Goal: Information Seeking & Learning: Check status

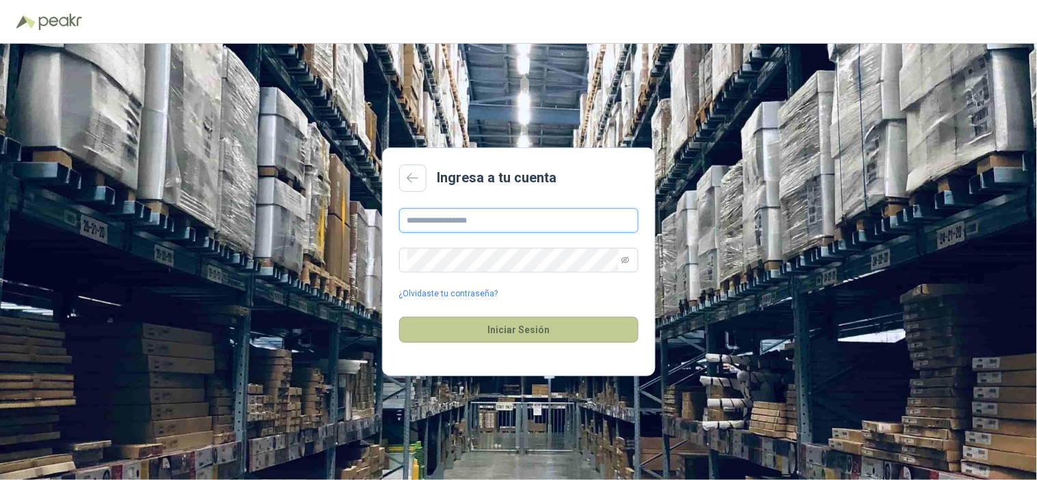
type input "**********"
click at [530, 340] on button "Iniciar Sesión" at bounding box center [518, 330] width 239 height 26
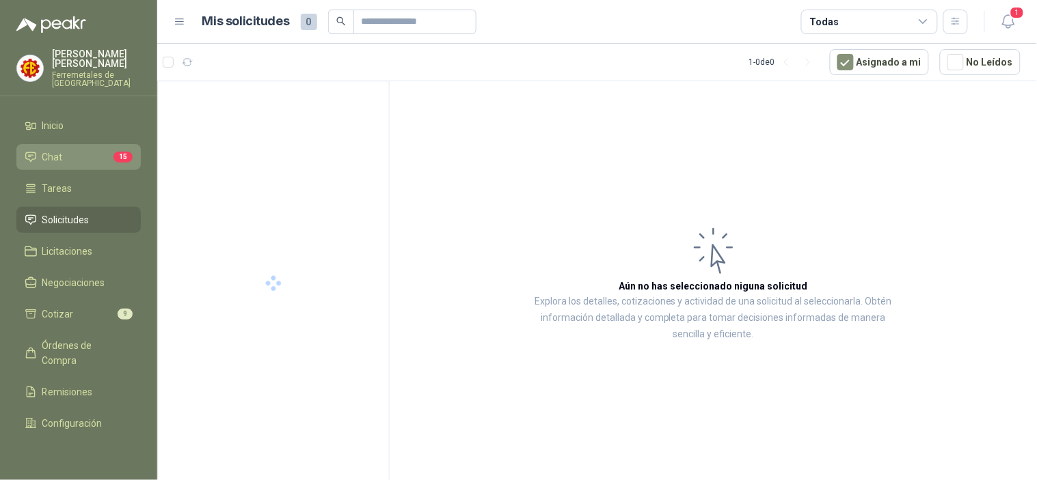
click at [66, 150] on li "Chat 15" at bounding box center [79, 157] width 108 height 15
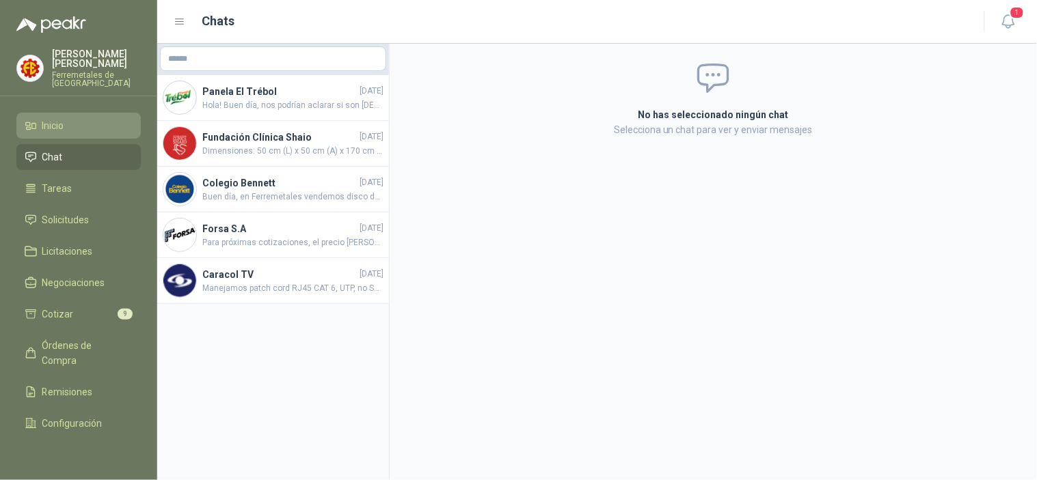
click at [70, 121] on li "Inicio" at bounding box center [79, 125] width 108 height 15
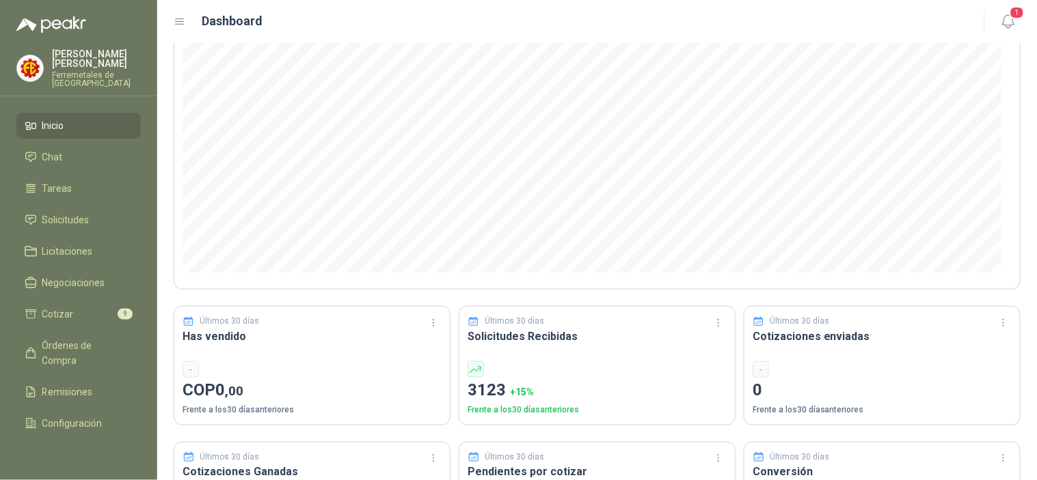
scroll to position [152, 0]
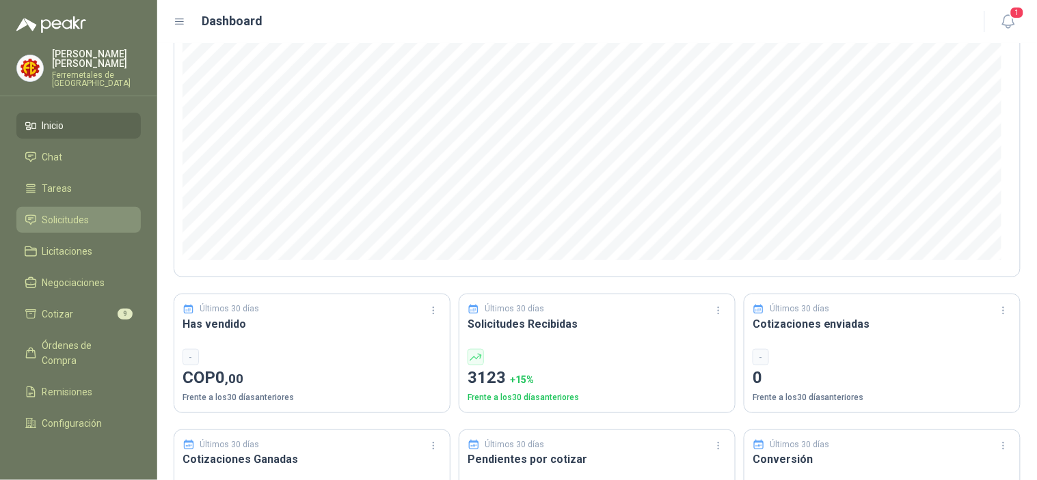
click at [68, 213] on span "Solicitudes" at bounding box center [65, 220] width 47 height 15
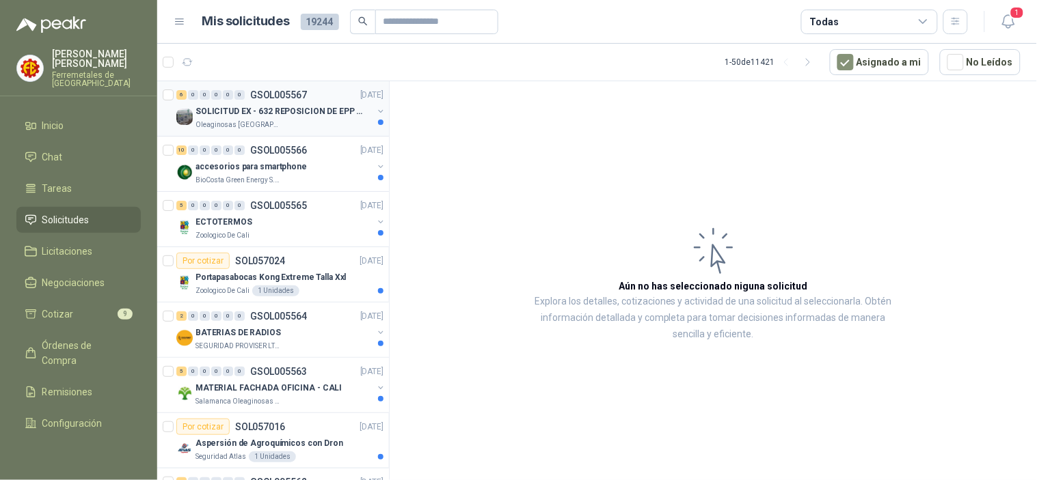
click at [333, 120] on div "Oleaginosas [GEOGRAPHIC_DATA][PERSON_NAME]" at bounding box center [283, 125] width 177 height 11
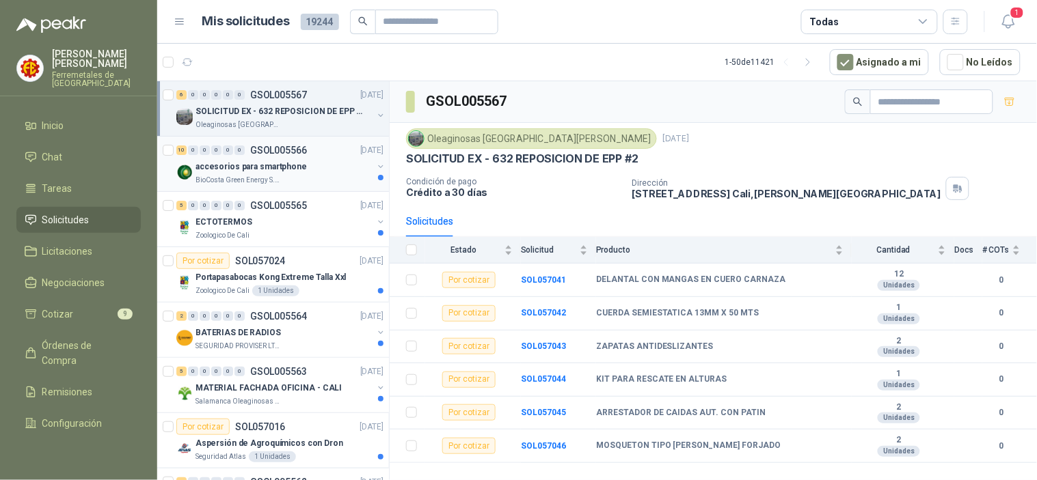
click at [257, 156] on div "10 0 0 0 0 0 GSOL005566 [DATE]" at bounding box center [281, 150] width 210 height 16
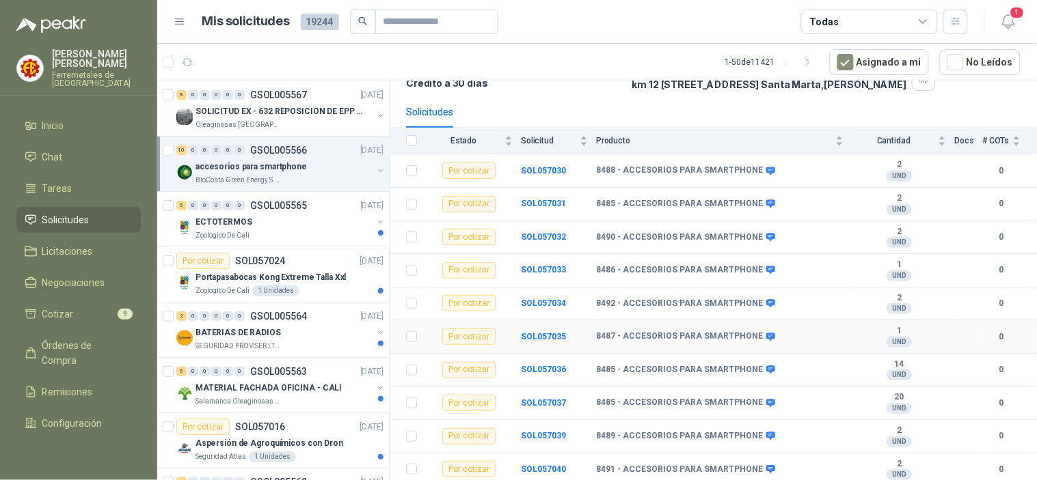
scroll to position [113, 0]
click at [297, 213] on div "5 0 0 0 0 0 GSOL005565 [DATE]" at bounding box center [281, 206] width 210 height 16
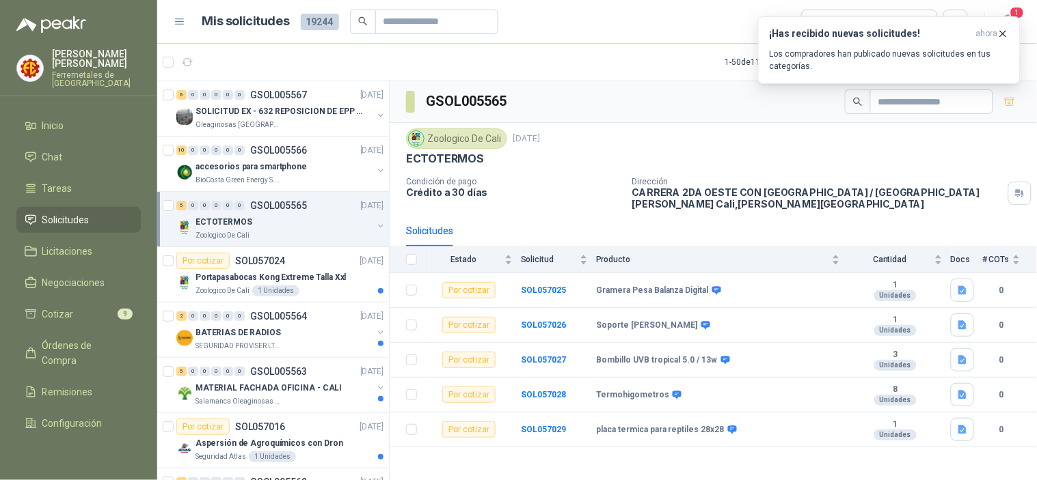
scroll to position [76, 0]
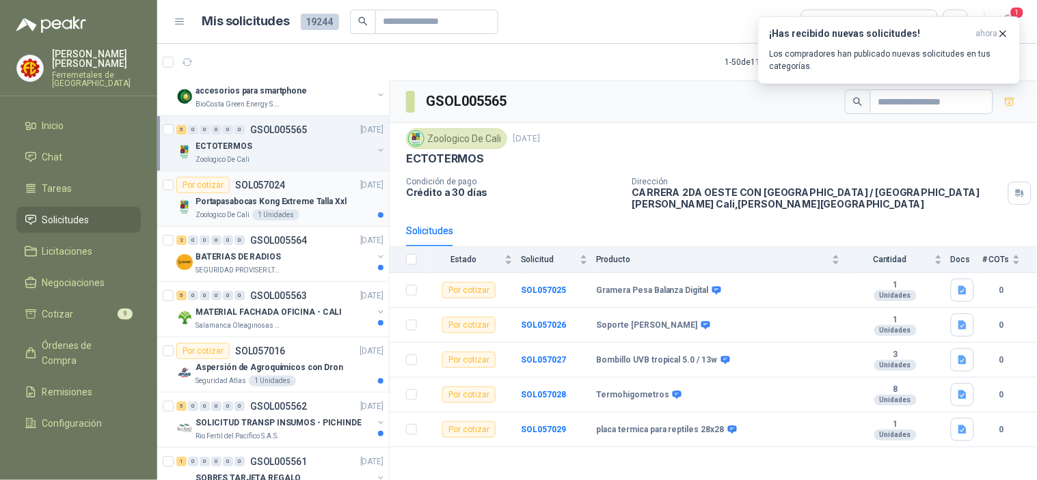
click at [331, 198] on p "Portapasabocas Kong Extreme Talla Xxl" at bounding box center [270, 201] width 151 height 13
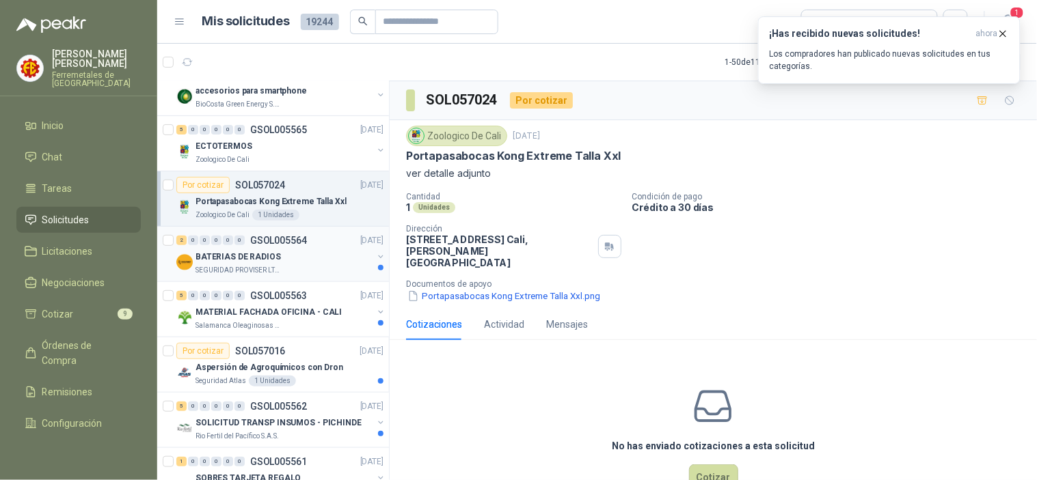
click at [277, 261] on div "BATERIAS DE RADIOS" at bounding box center [283, 257] width 177 height 16
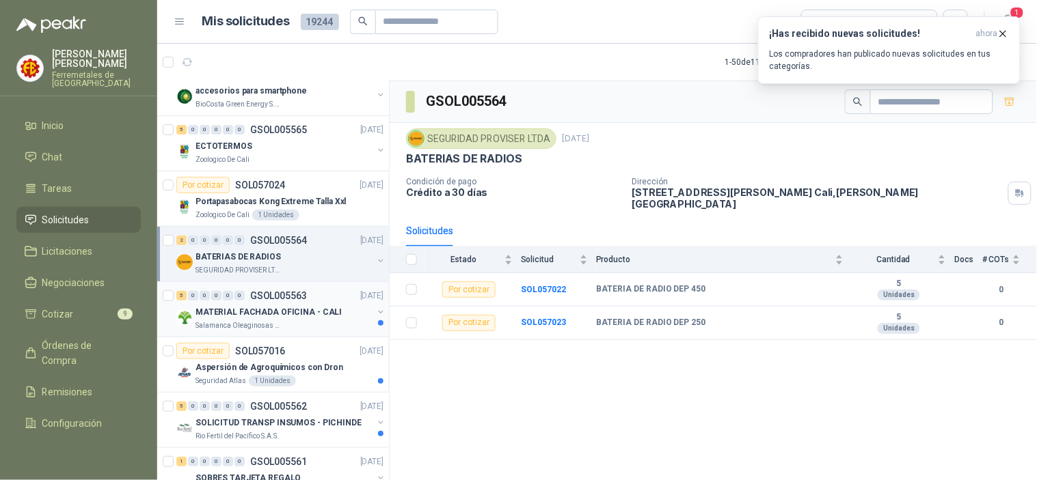
click at [309, 318] on p "MATERIAL FACHADA OFICINA - CALI" at bounding box center [268, 312] width 146 height 13
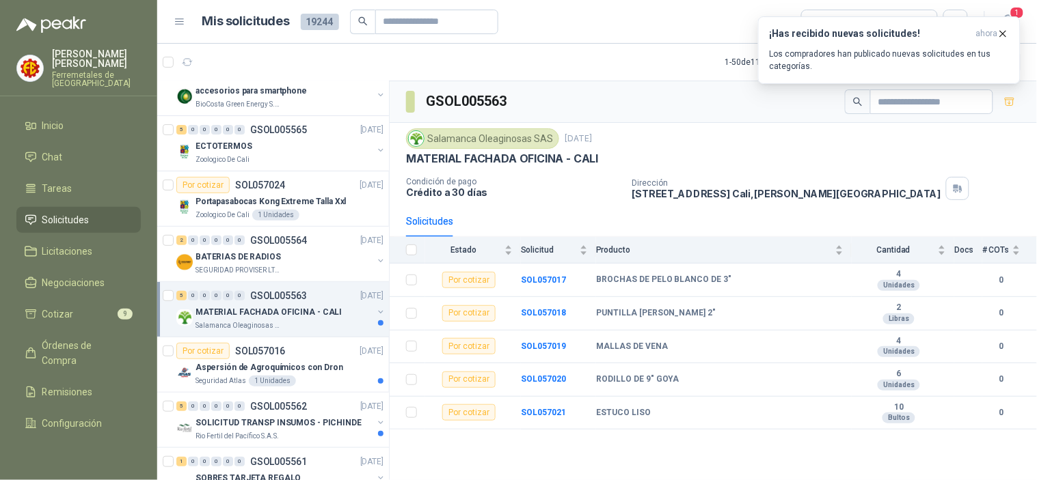
scroll to position [228, 0]
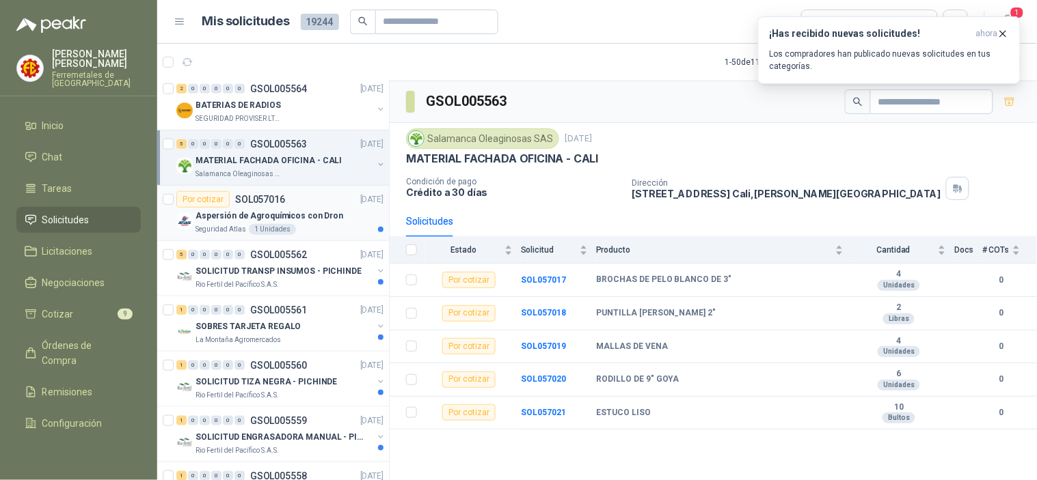
click at [310, 228] on div "Seguridad Atlas 1 Unidades" at bounding box center [289, 229] width 188 height 11
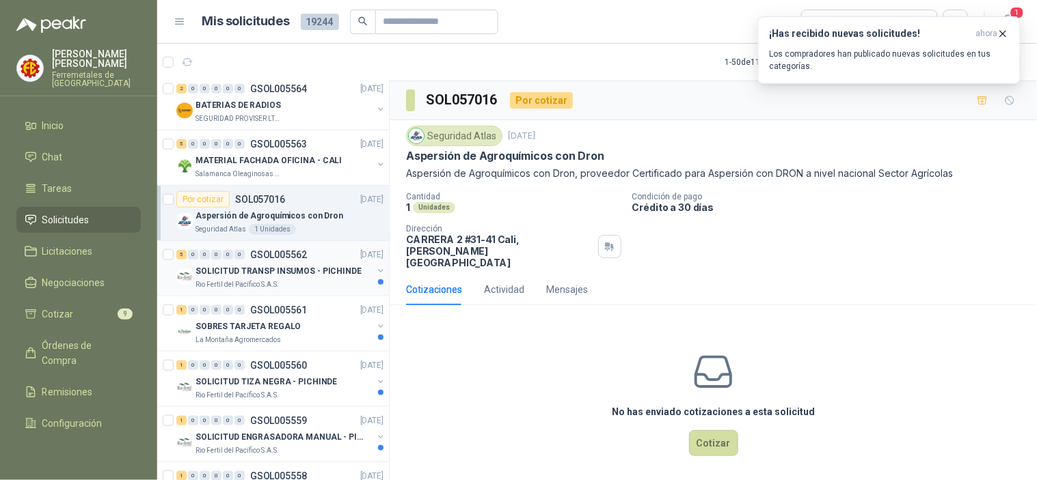
click at [297, 282] on div "Rio Fertil del Pacífico S.A.S." at bounding box center [283, 285] width 177 height 11
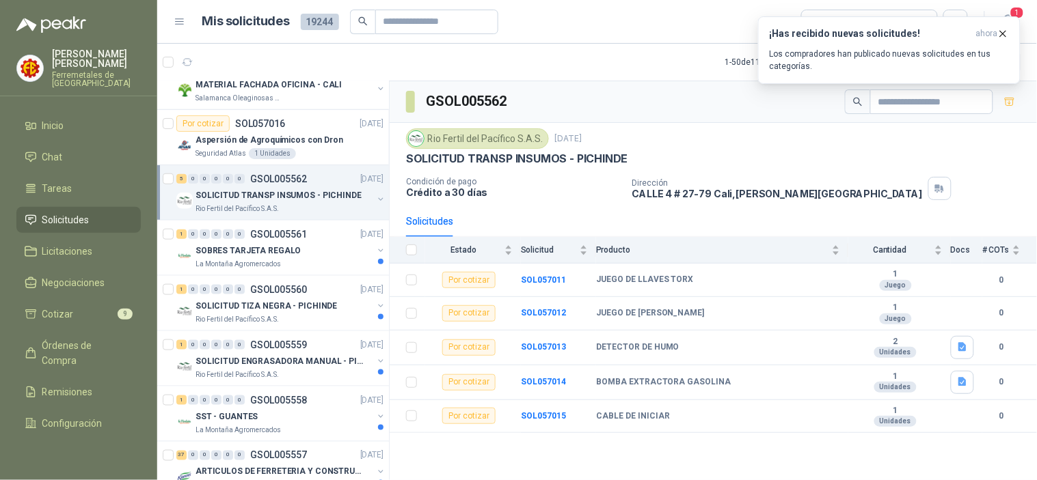
scroll to position [379, 0]
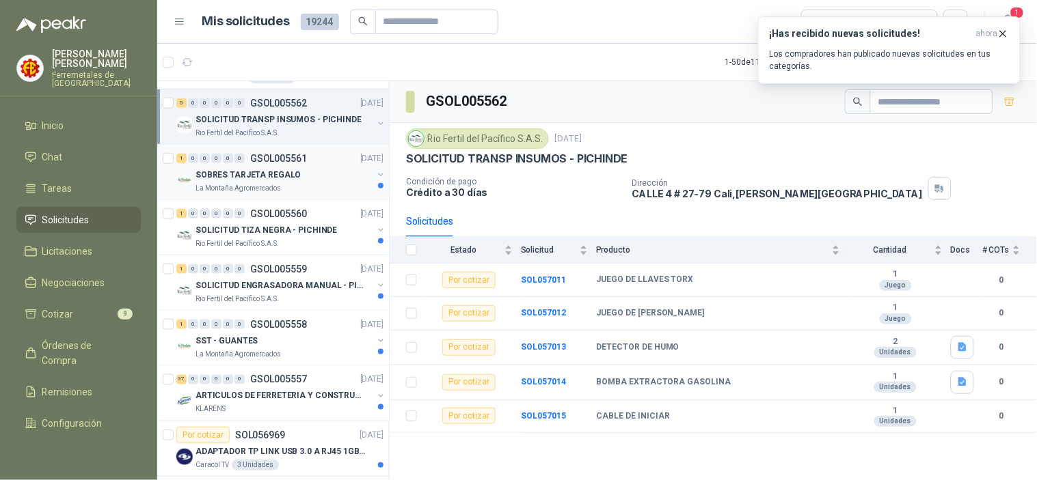
click at [293, 174] on p "SOBRES TARJETA REGALO" at bounding box center [247, 175] width 105 height 13
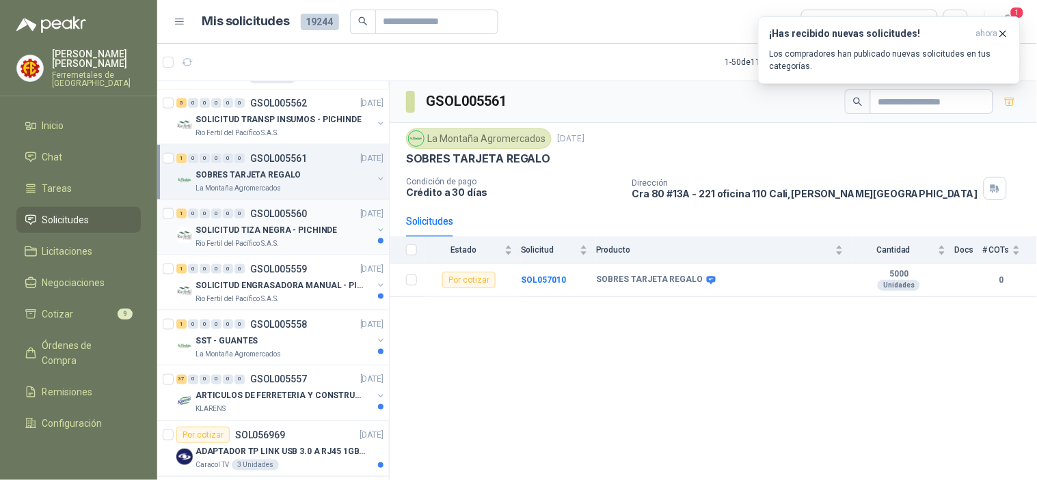
click at [292, 207] on div "1 0 0 0 0 0 GSOL005560 [DATE]" at bounding box center [281, 214] width 210 height 16
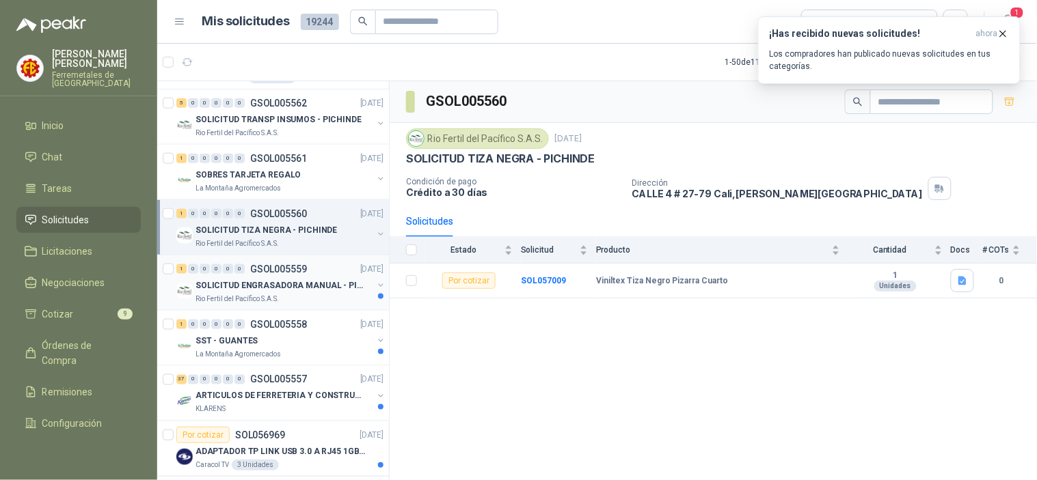
click at [294, 257] on div "1 0 0 0 0 0 GSOL005559 [DATE] SOLICITUD ENGRASADORA MANUAL - PICHINDE Rio Ferti…" at bounding box center [273, 283] width 232 height 55
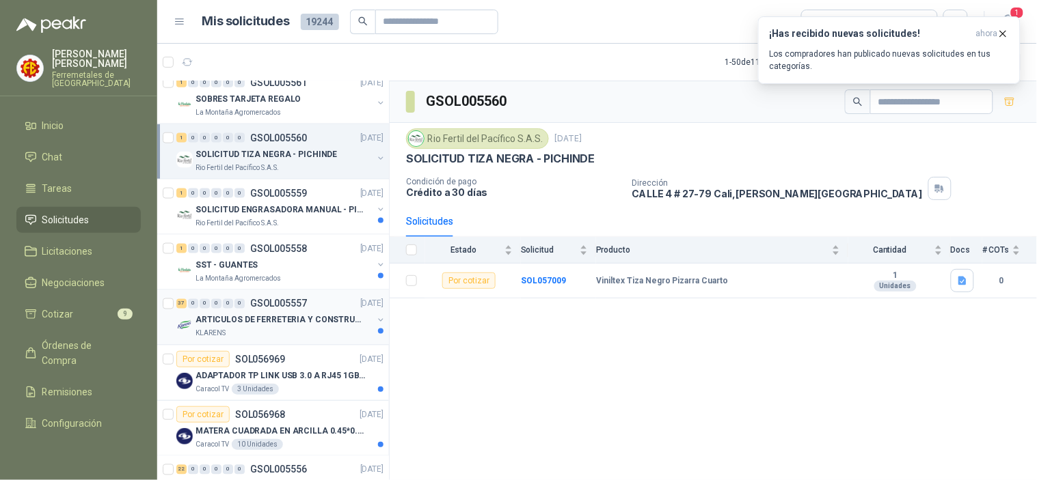
scroll to position [531, 0]
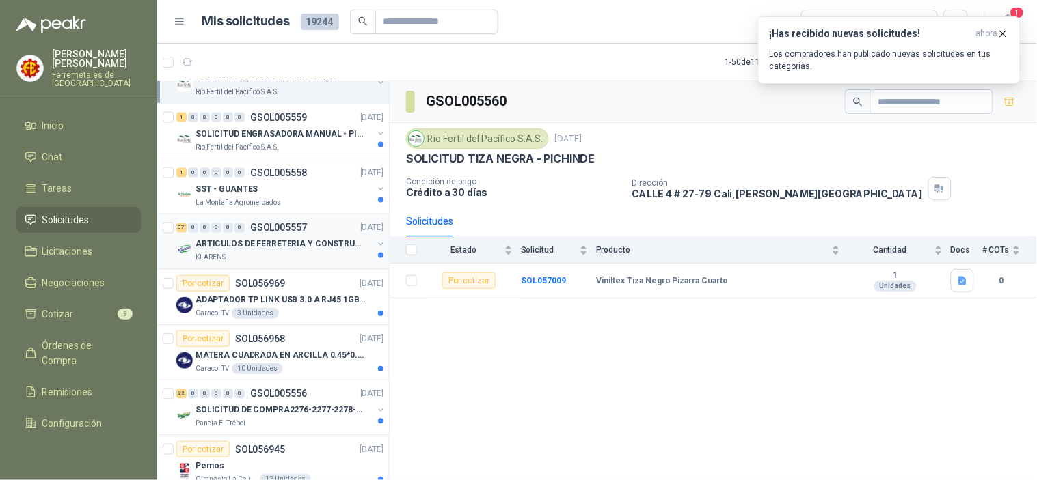
click at [303, 252] on div "ARTICULOS DE FERRETERIA Y CONSTRUCCION EN GENERAL" at bounding box center [283, 244] width 177 height 16
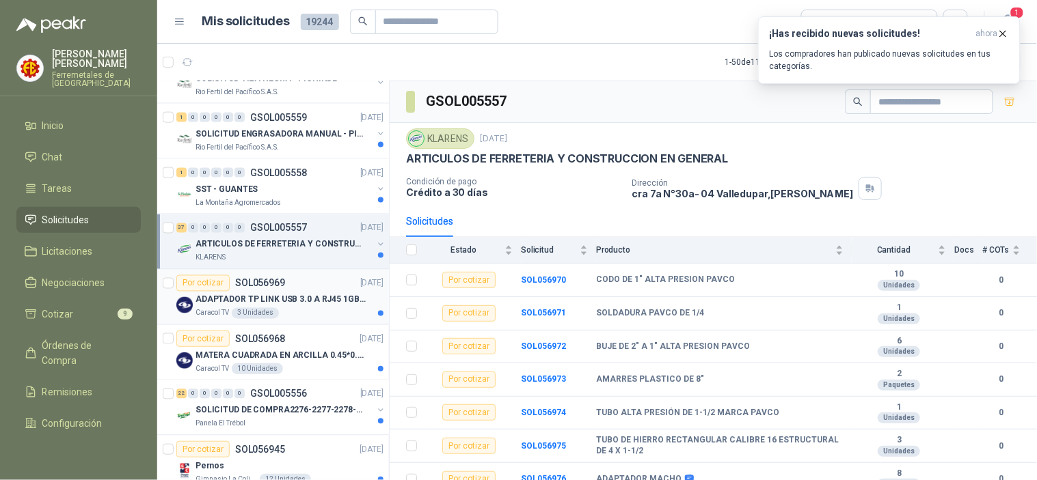
click at [319, 286] on div "Por cotizar SOL056969 [DATE]" at bounding box center [279, 283] width 207 height 16
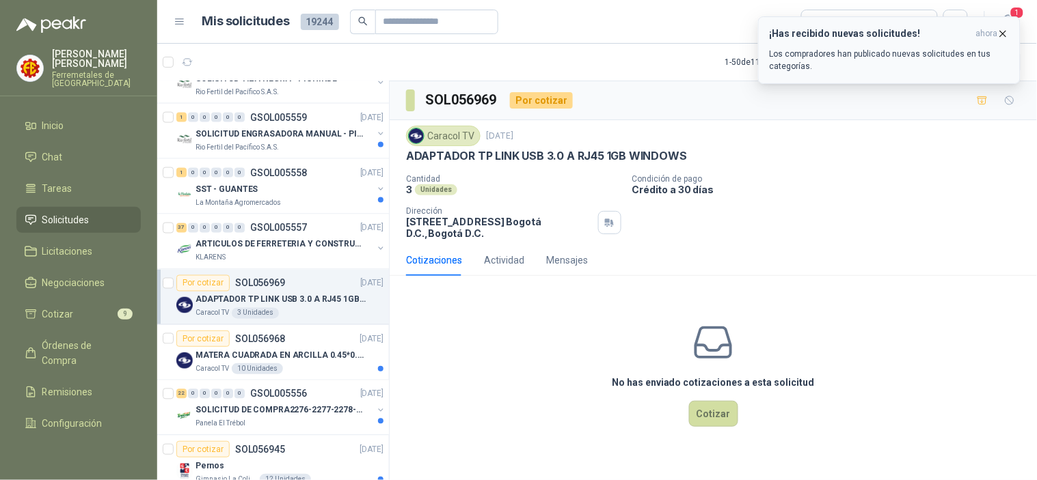
click at [1005, 31] on icon "button" at bounding box center [1003, 33] width 5 height 5
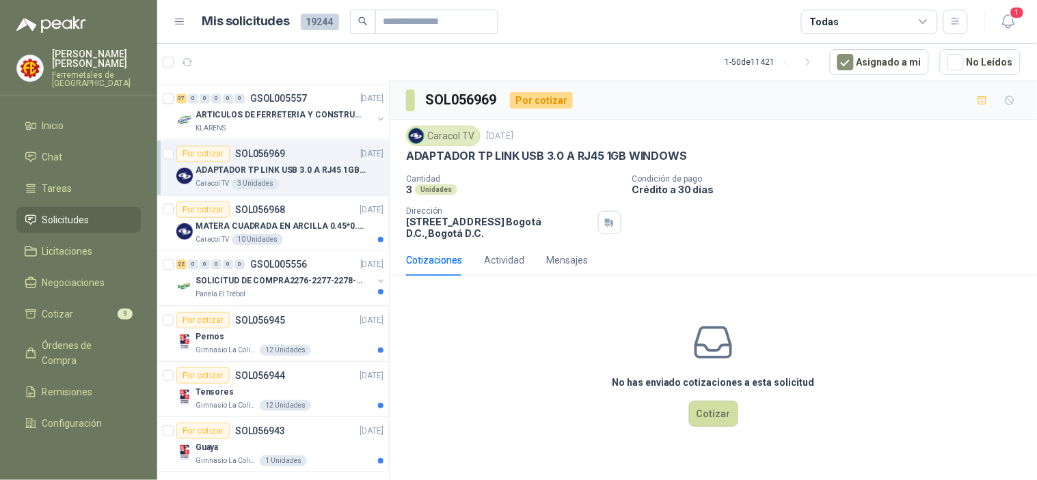
scroll to position [683, 0]
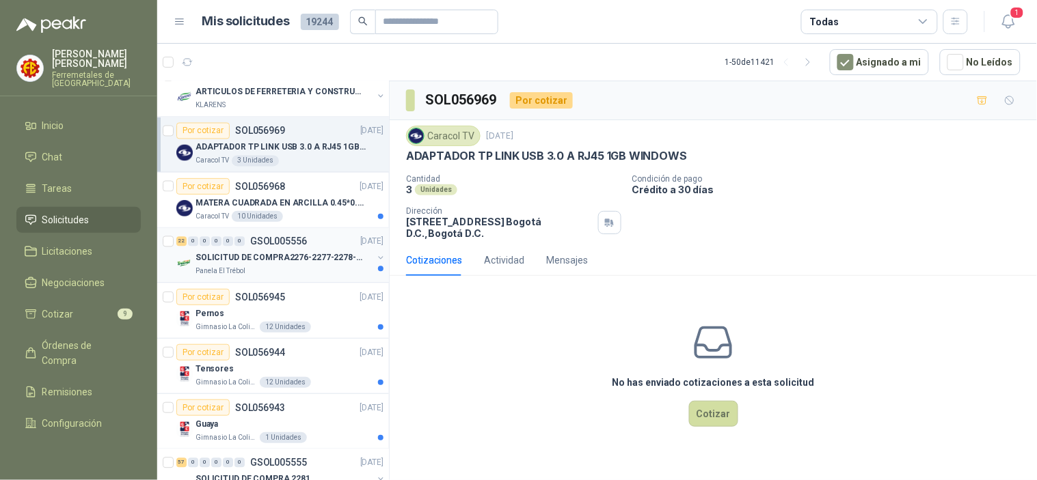
click at [313, 267] on div "Panela El Trébol" at bounding box center [283, 272] width 177 height 11
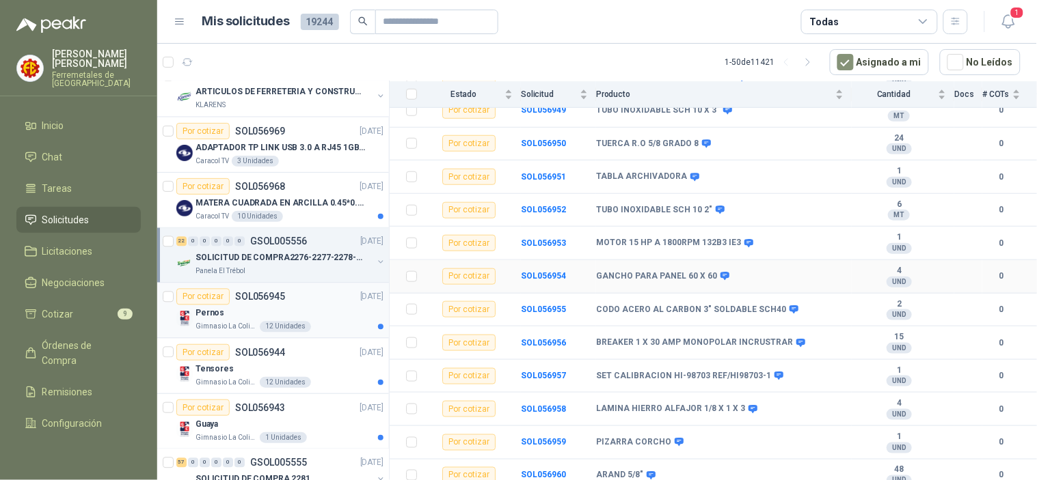
scroll to position [303, 0]
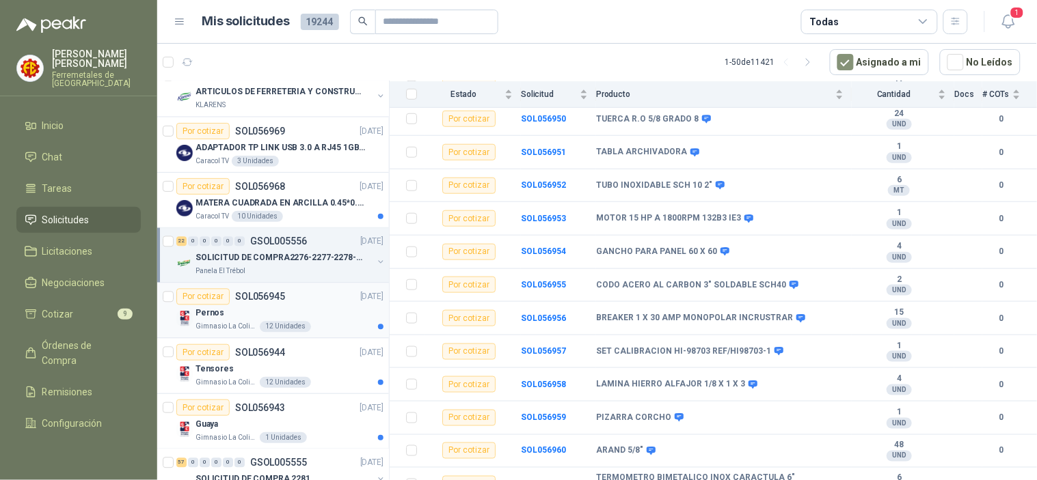
click at [310, 314] on div "Pernos" at bounding box center [289, 314] width 188 height 16
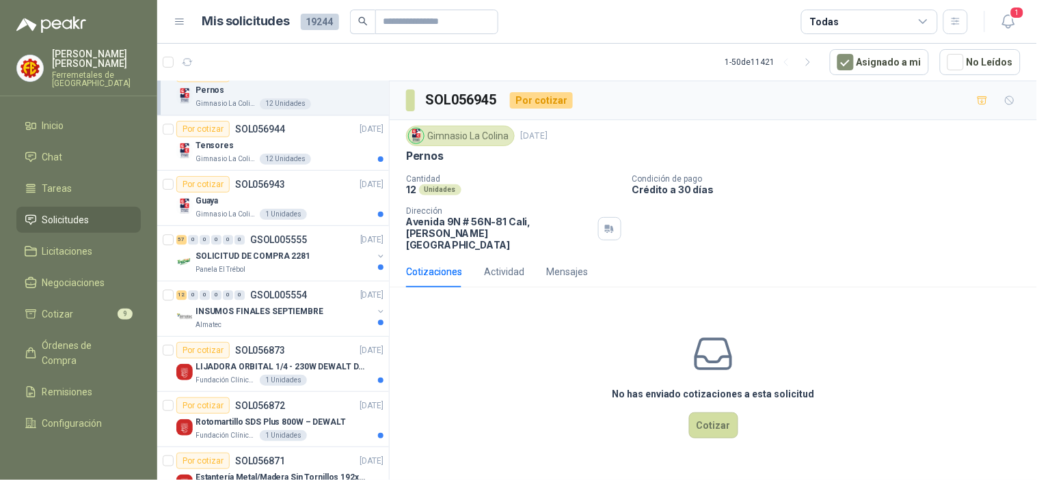
scroll to position [911, 0]
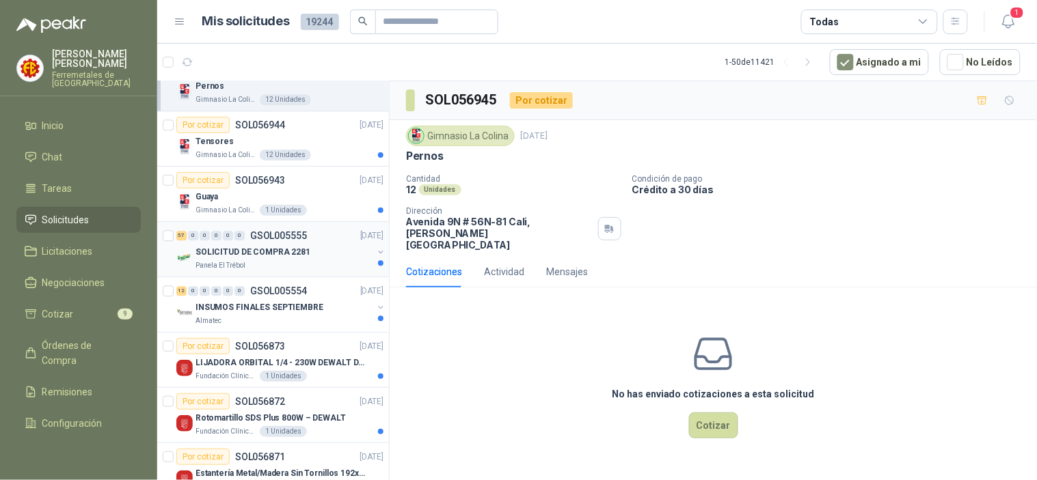
click at [312, 245] on div "SOLICITUD DE COMPRA 2281" at bounding box center [283, 252] width 177 height 16
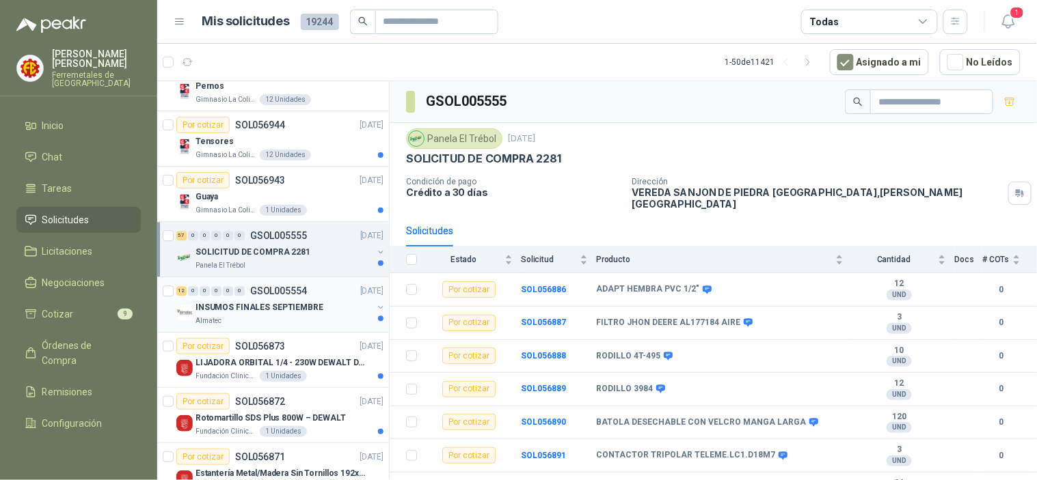
click at [301, 319] on div "Almatec" at bounding box center [283, 321] width 177 height 11
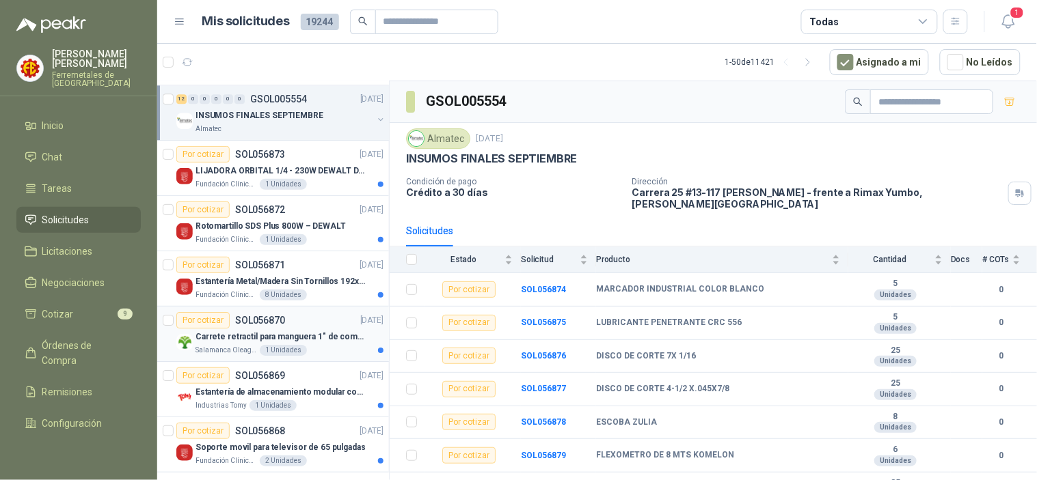
scroll to position [1139, 0]
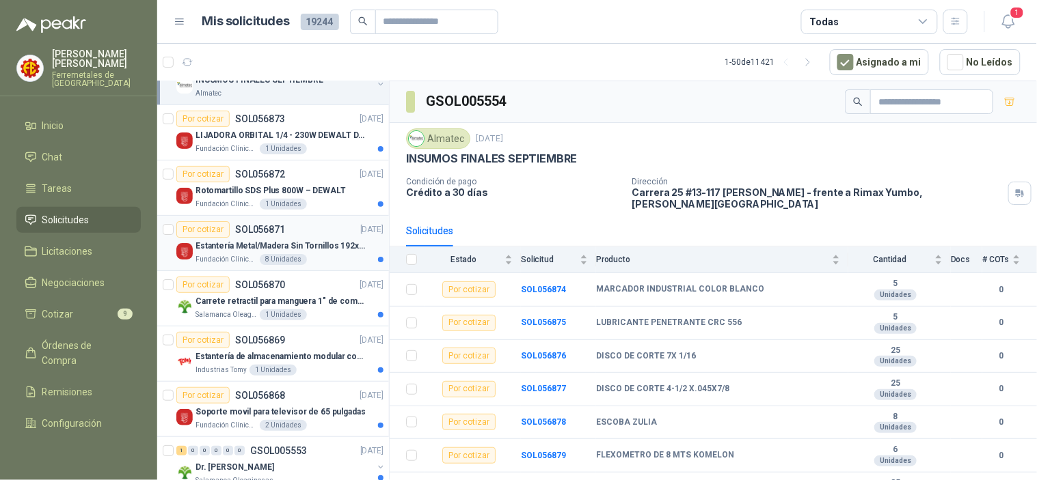
click at [313, 247] on p "Estantería Metal/Madera Sin Tornillos 192x100x50 cm 5 Niveles Gris" at bounding box center [280, 246] width 170 height 13
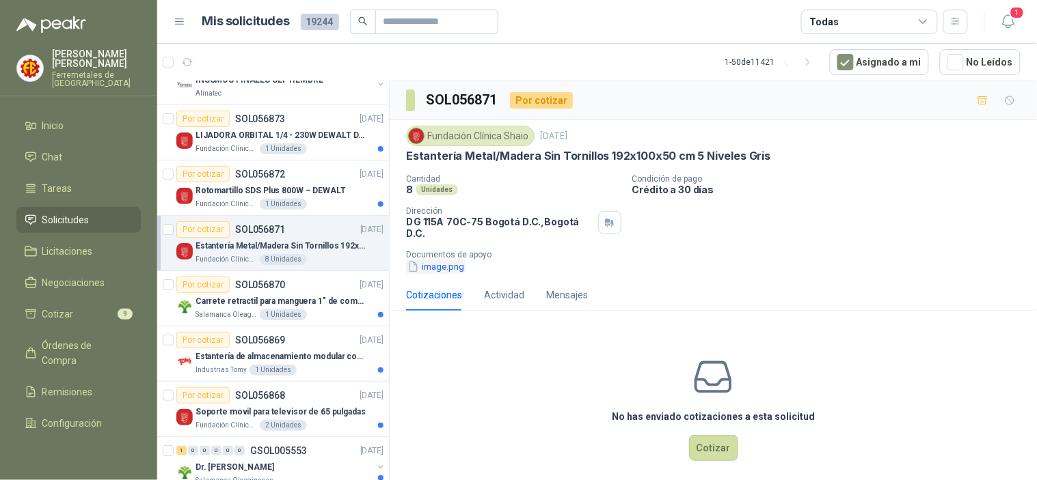
click at [435, 268] on button "image.png" at bounding box center [435, 267] width 59 height 14
click at [431, 271] on button "image.png" at bounding box center [435, 267] width 59 height 14
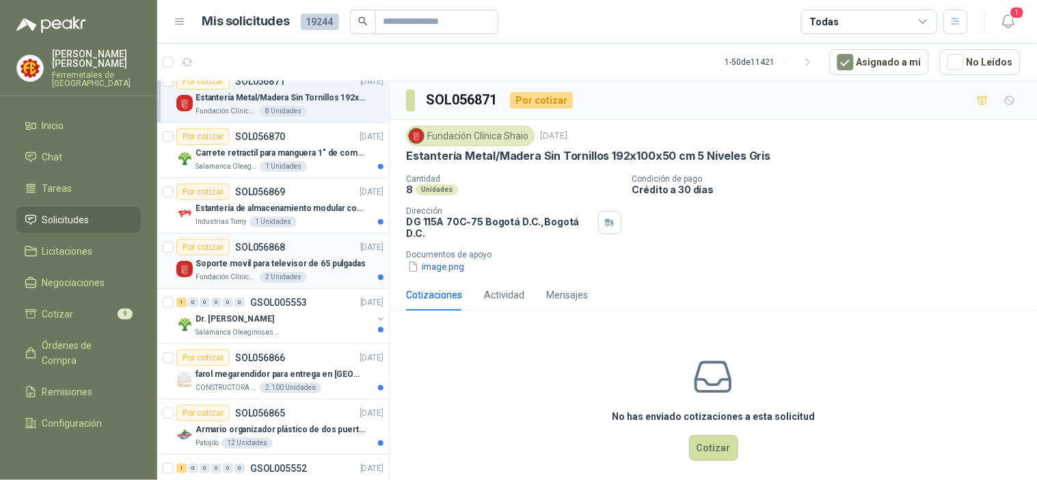
scroll to position [1290, 0]
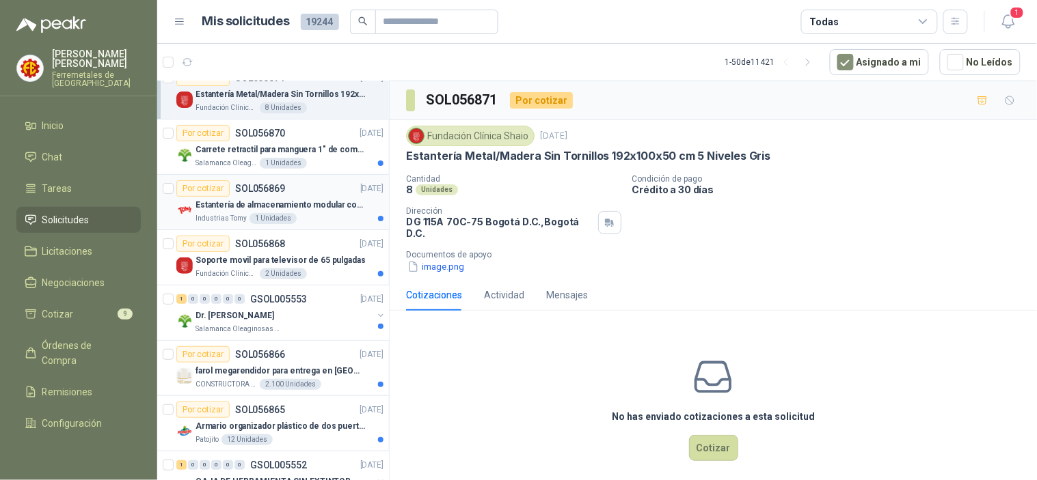
click at [331, 221] on div "Industrias Tomy 1 Unidades" at bounding box center [289, 218] width 188 height 11
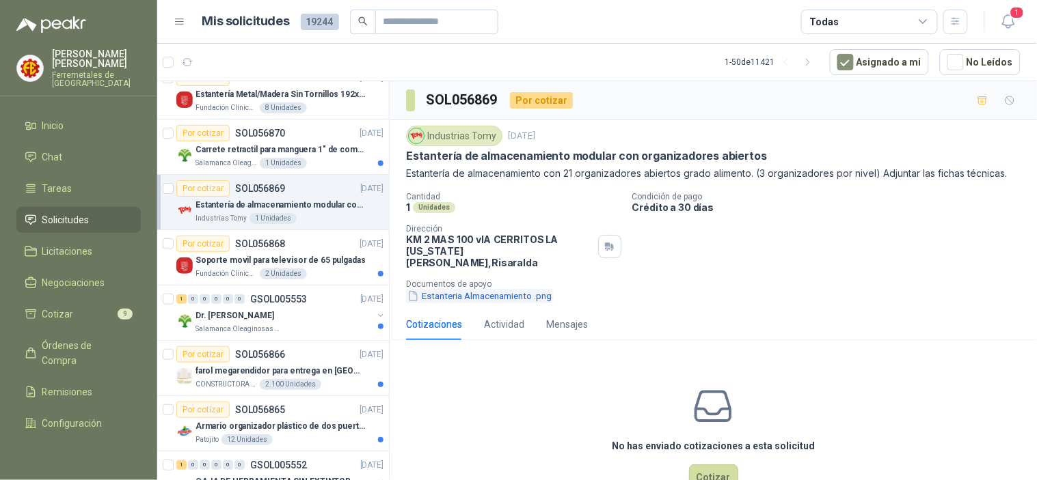
click at [444, 289] on button "Estanteria Almacenamiento .png" at bounding box center [479, 296] width 147 height 14
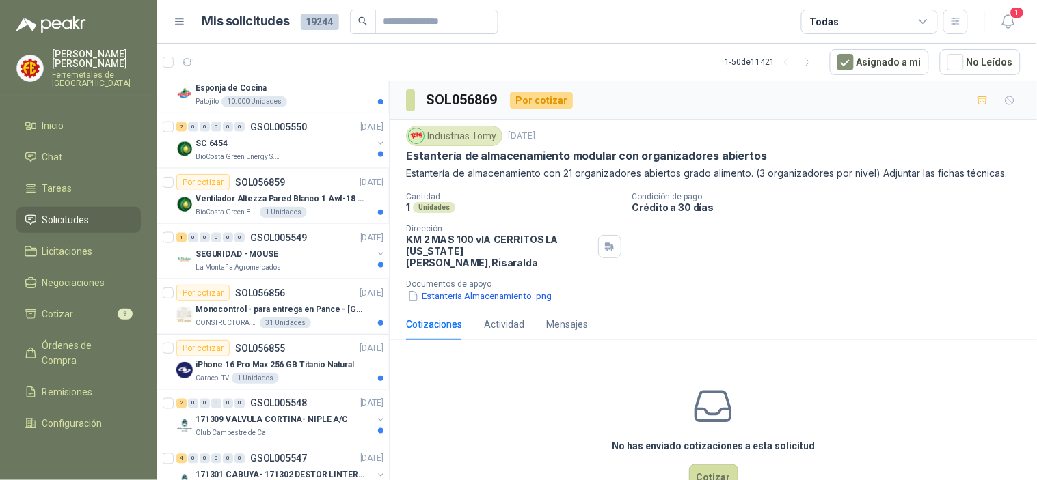
scroll to position [1822, 0]
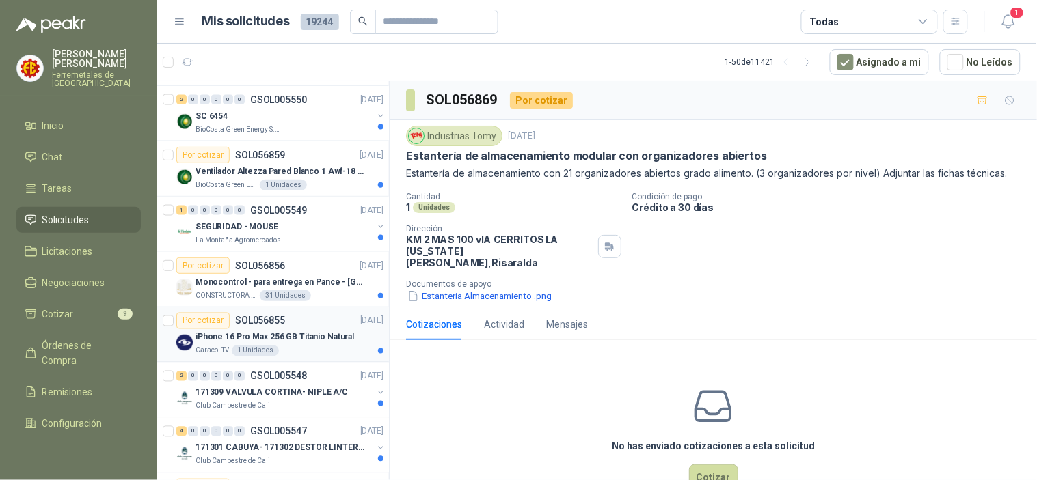
click at [319, 342] on p "iPhone 16 Pro Max 256 GB Titanio Natural" at bounding box center [274, 337] width 159 height 13
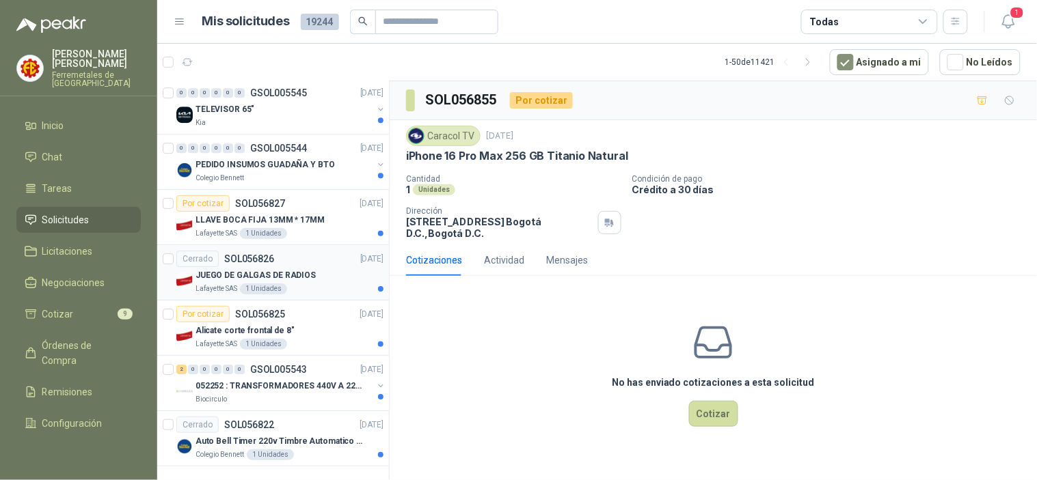
scroll to position [2395, 0]
